Goal: Transaction & Acquisition: Download file/media

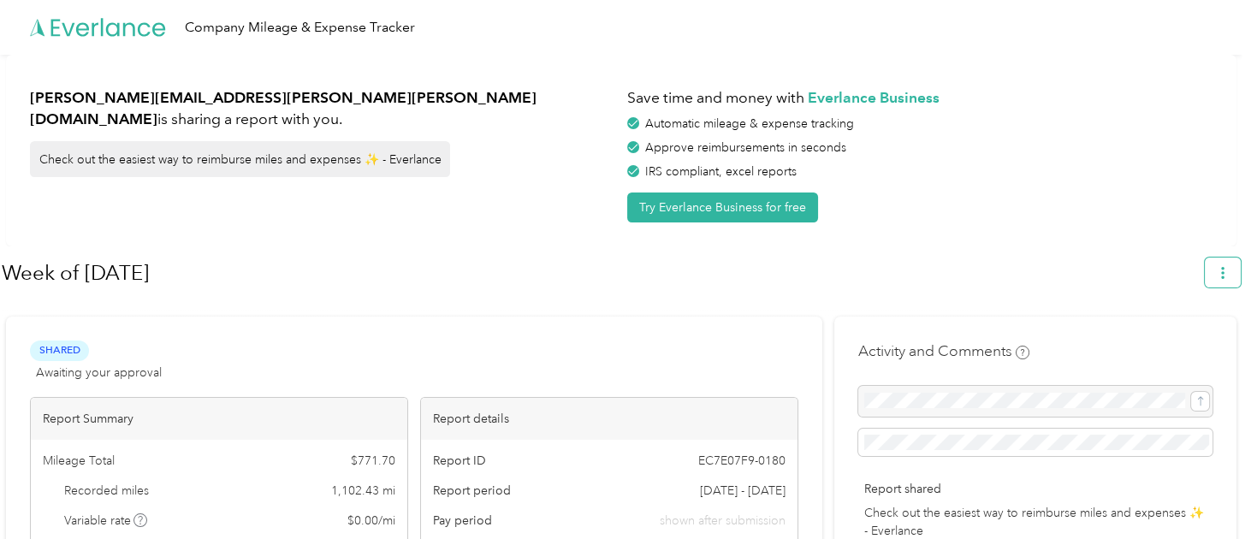
click at [1240, 274] on button "button" at bounding box center [1222, 272] width 36 height 30
click at [1191, 344] on span "Download" at bounding box center [1182, 353] width 56 height 18
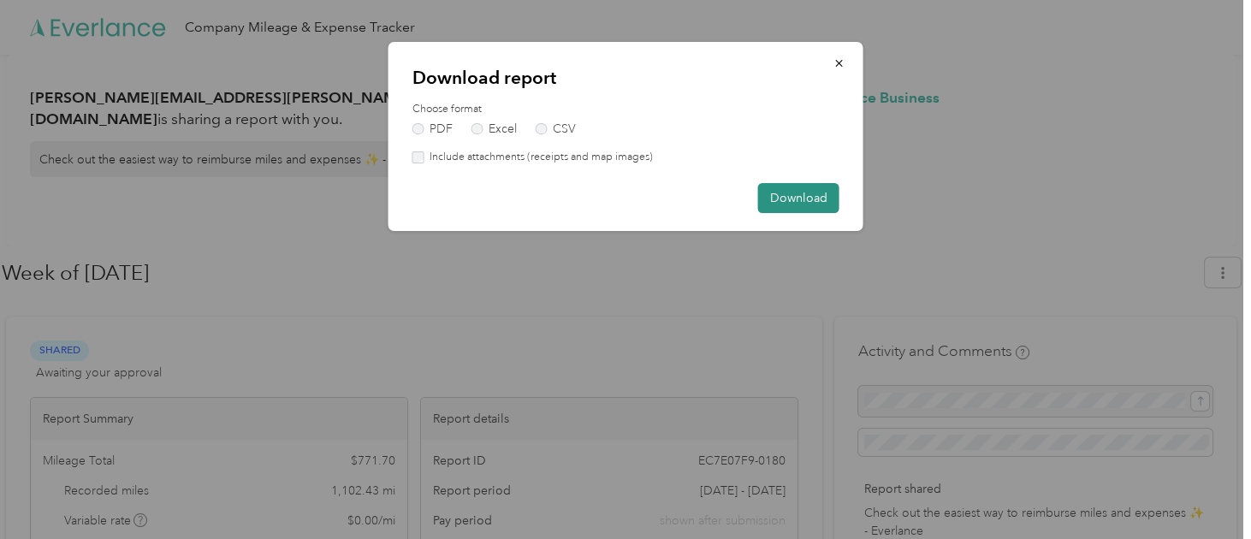
click at [793, 197] on button "Download" at bounding box center [798, 198] width 81 height 30
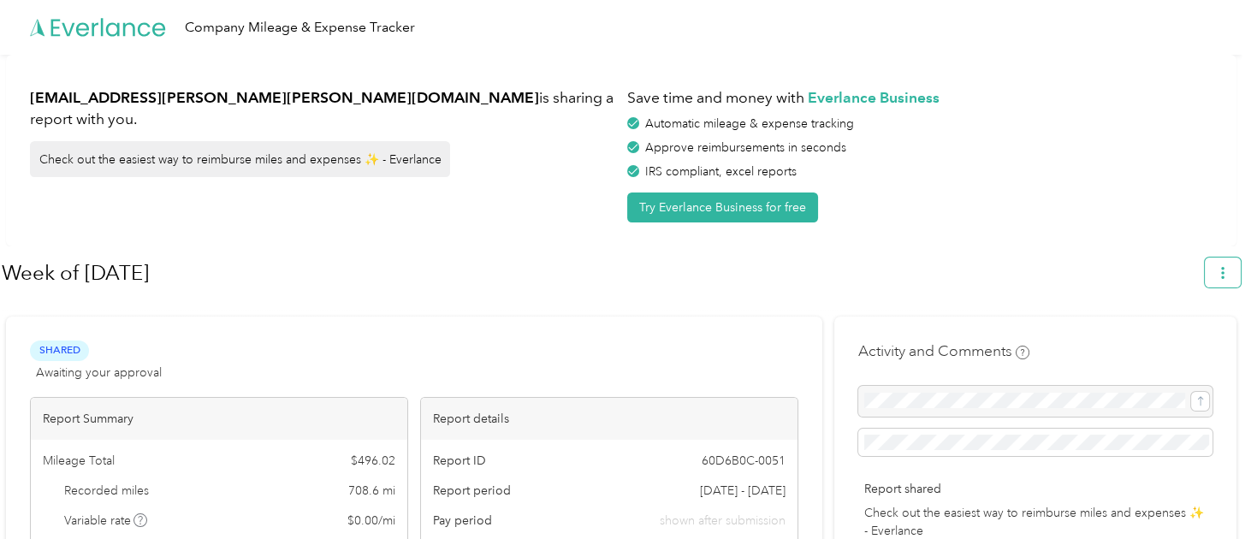
click at [1224, 271] on icon "button" at bounding box center [1222, 273] width 12 height 12
click at [1145, 344] on div "Download" at bounding box center [1183, 353] width 94 height 18
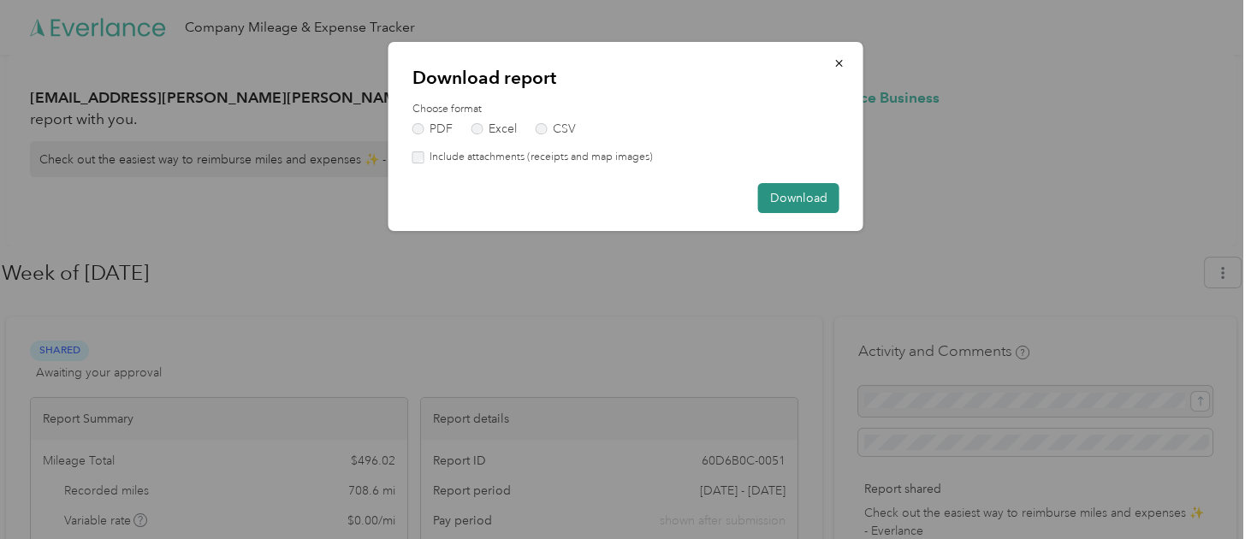
click at [778, 207] on button "Download" at bounding box center [798, 198] width 81 height 30
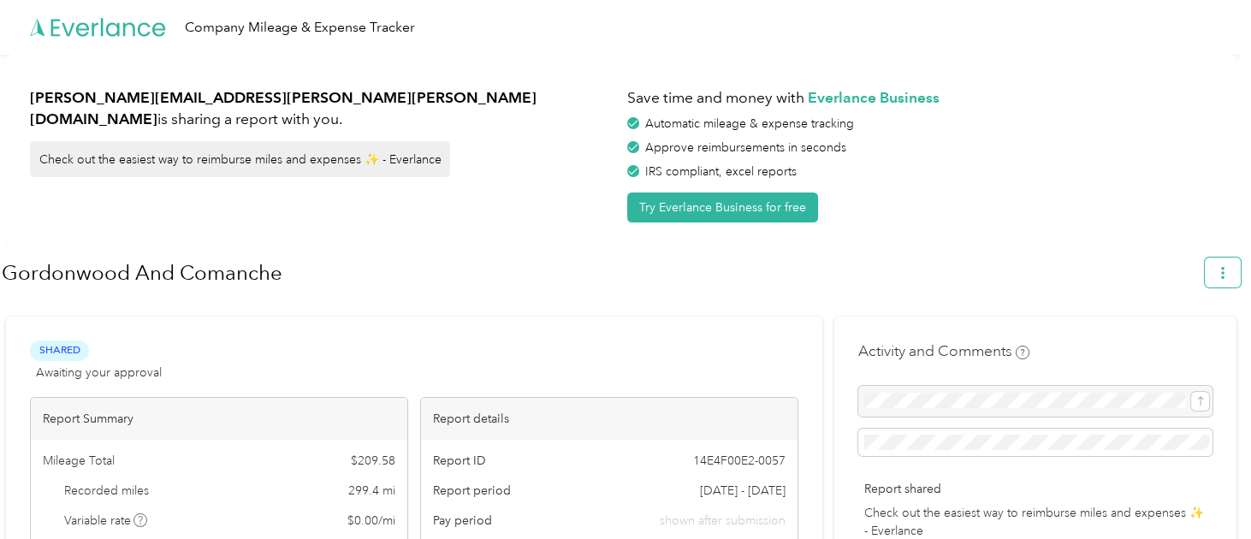
click at [1239, 273] on button "button" at bounding box center [1222, 272] width 36 height 30
click at [1194, 344] on span "Download" at bounding box center [1182, 353] width 56 height 18
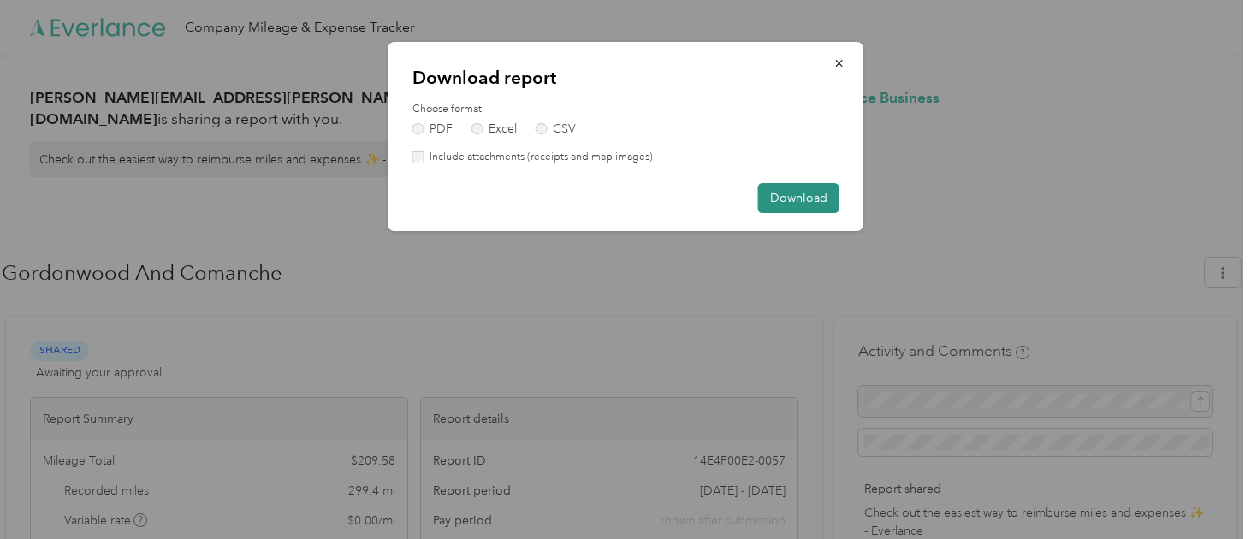
click at [801, 202] on button "Download" at bounding box center [798, 198] width 81 height 30
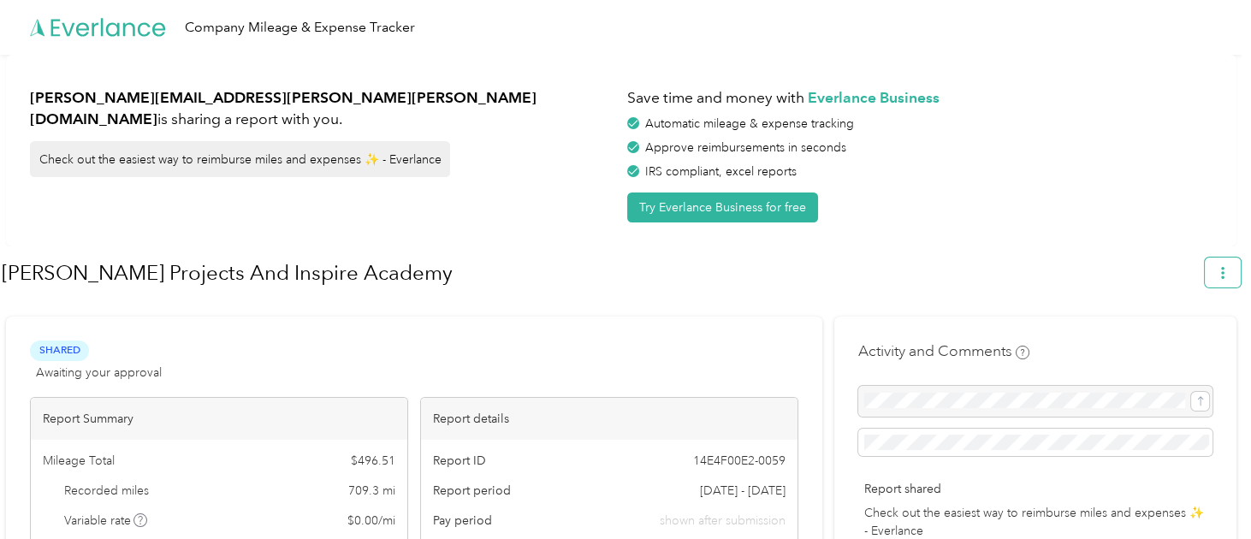
click at [1228, 267] on icon "button" at bounding box center [1222, 273] width 12 height 12
click at [1192, 344] on span "Download" at bounding box center [1182, 353] width 56 height 18
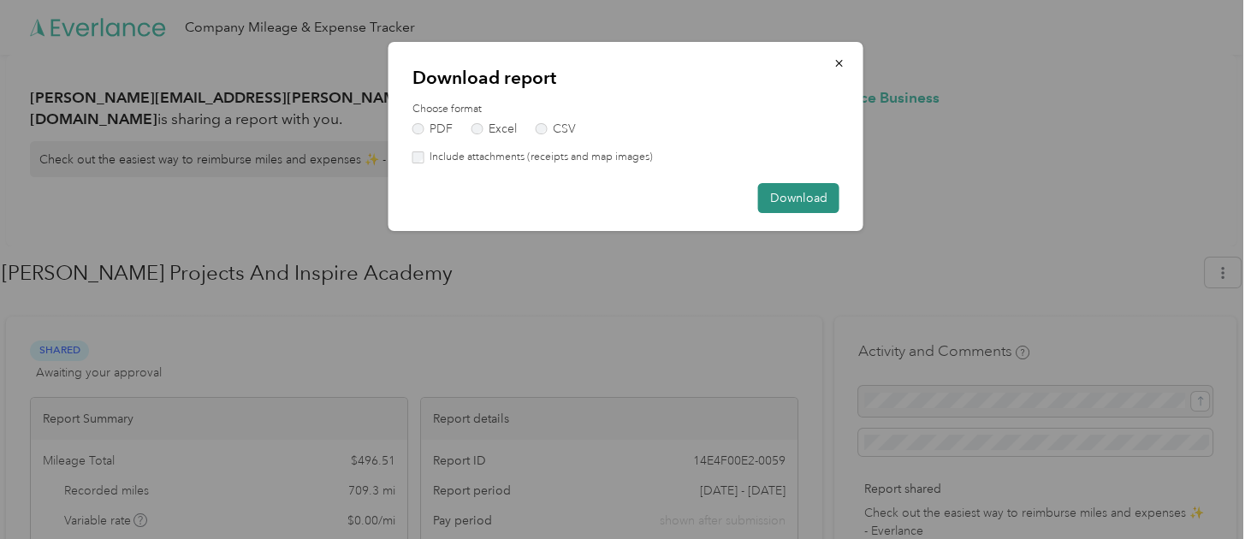
click at [809, 202] on button "Download" at bounding box center [798, 198] width 81 height 30
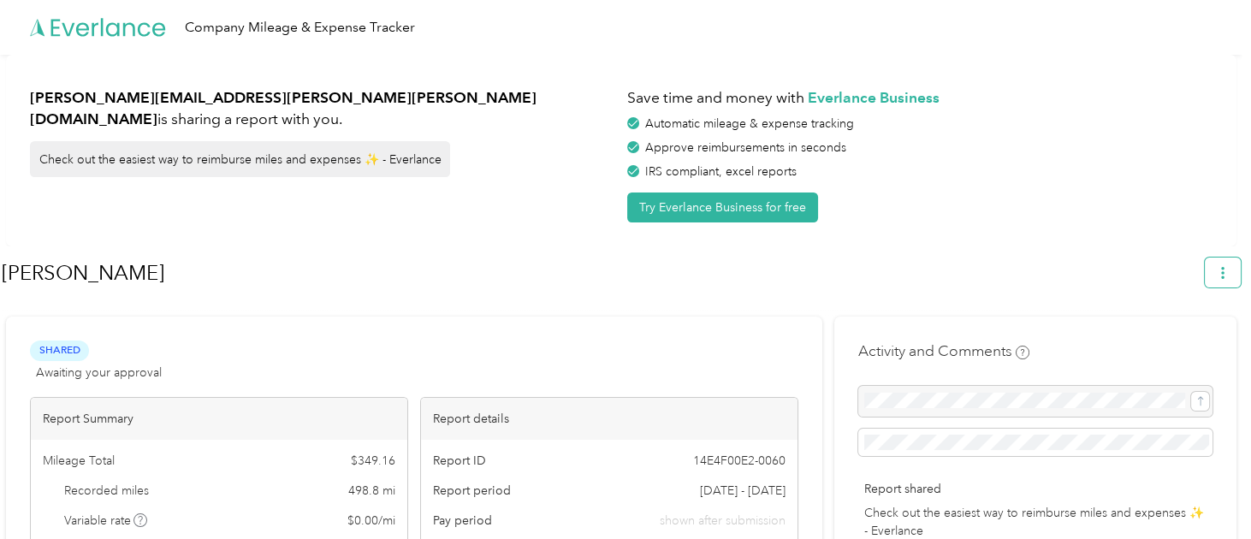
click at [1227, 268] on icon "button" at bounding box center [1222, 273] width 12 height 12
click at [1157, 344] on span "Download" at bounding box center [1182, 353] width 56 height 18
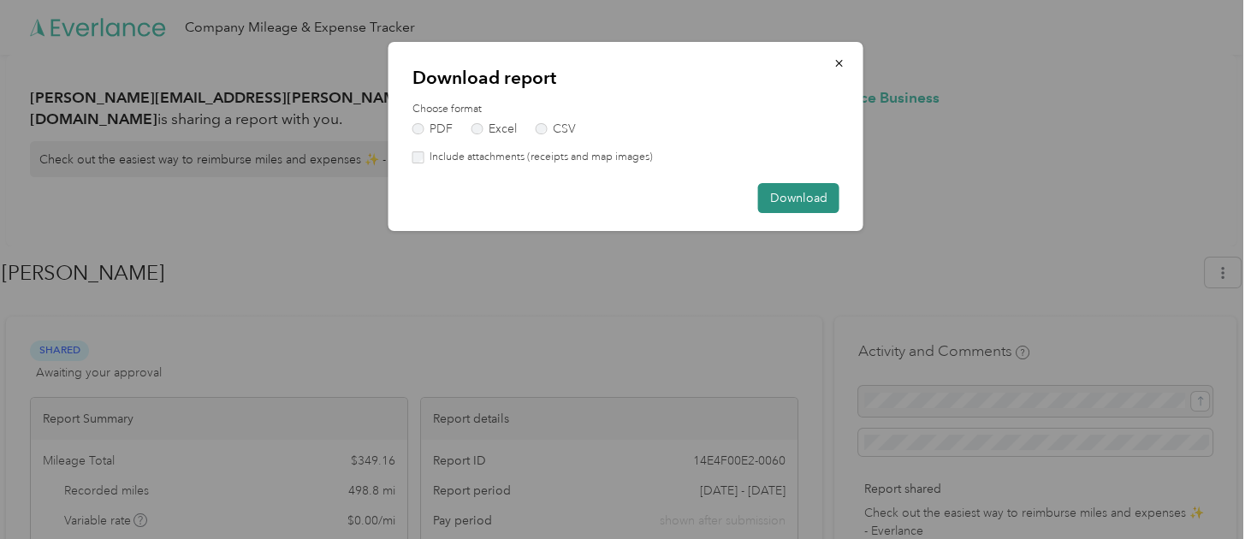
click at [790, 201] on button "Download" at bounding box center [798, 198] width 81 height 30
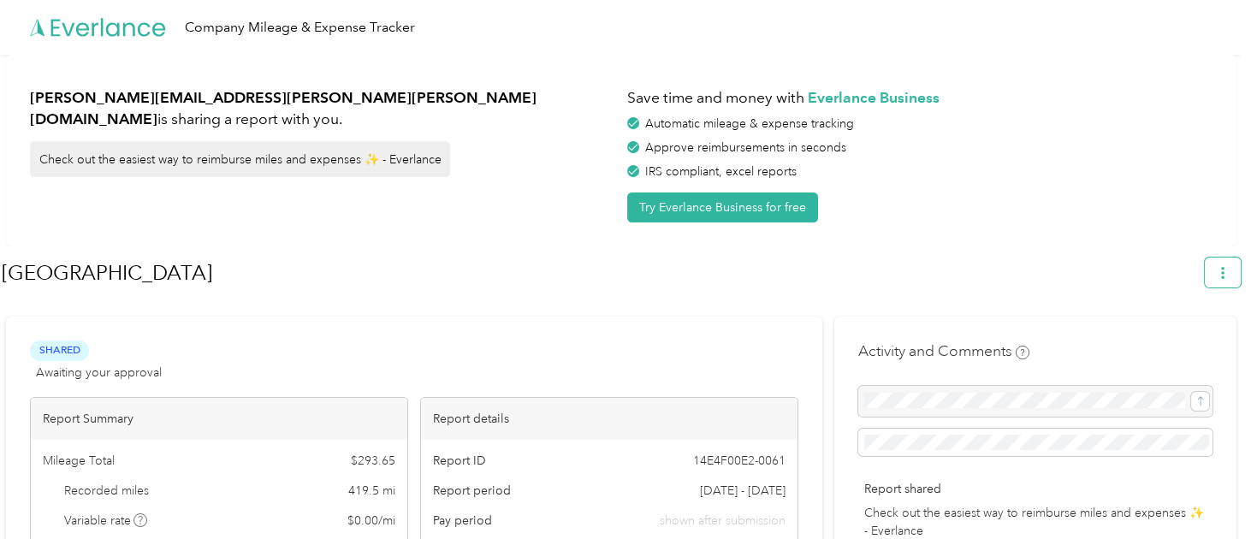
click at [1224, 284] on button "button" at bounding box center [1222, 272] width 36 height 30
click at [1196, 344] on span "Download" at bounding box center [1182, 353] width 56 height 18
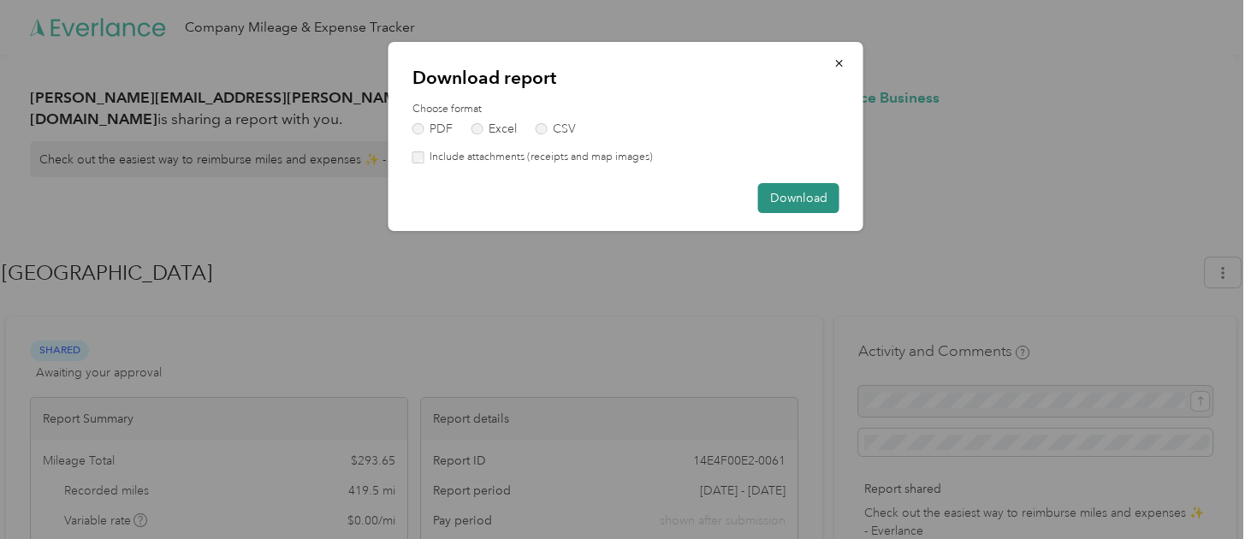
click at [810, 186] on button "Download" at bounding box center [798, 198] width 81 height 30
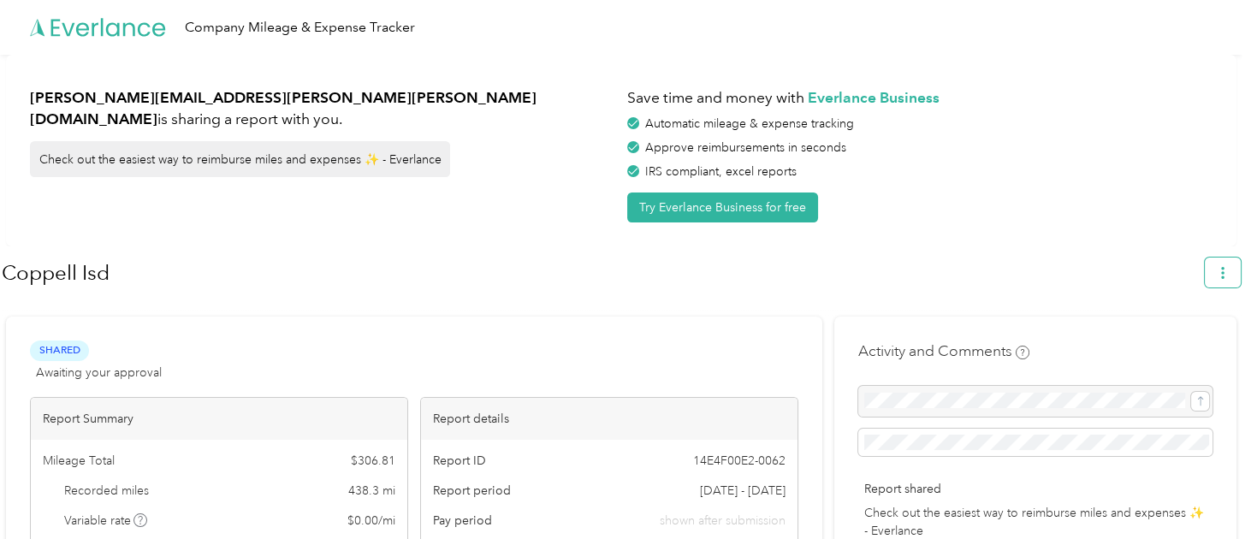
click at [1228, 265] on span "button" at bounding box center [1222, 272] width 12 height 15
click at [1157, 344] on span "Download" at bounding box center [1182, 353] width 56 height 18
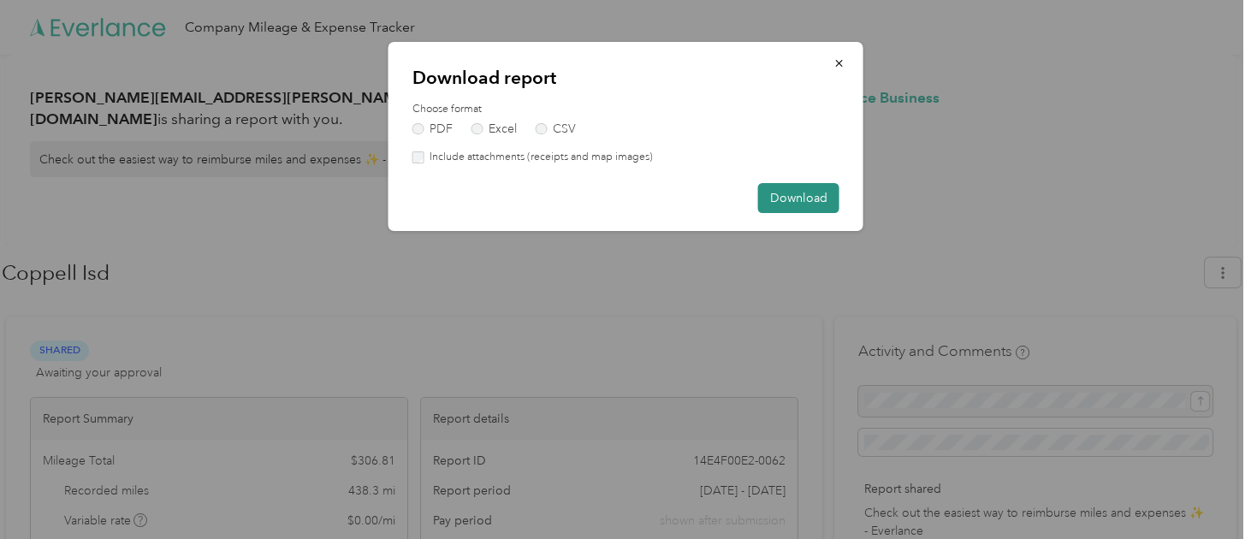
click at [791, 191] on button "Download" at bounding box center [798, 198] width 81 height 30
